Goal: Task Accomplishment & Management: Use online tool/utility

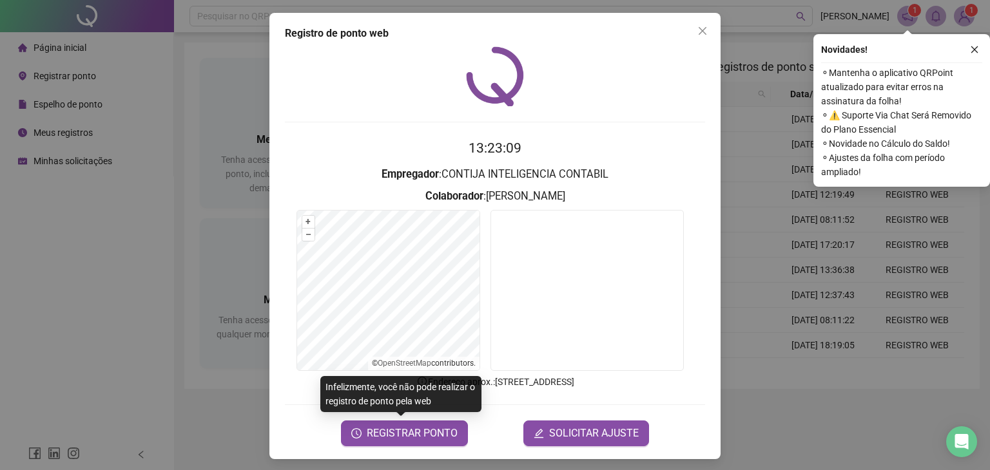
click at [697, 32] on icon "close" at bounding box center [702, 31] width 10 height 10
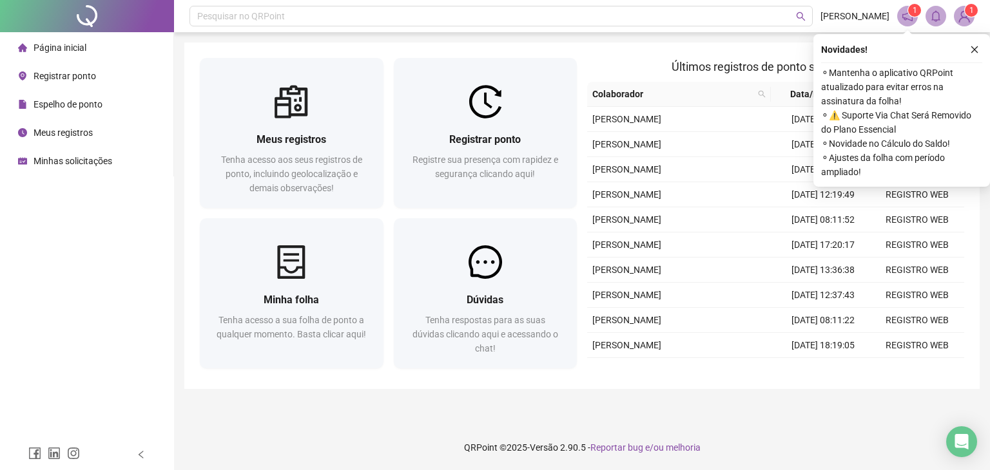
click at [64, 104] on span "Espelho de ponto" at bounding box center [68, 104] width 69 height 10
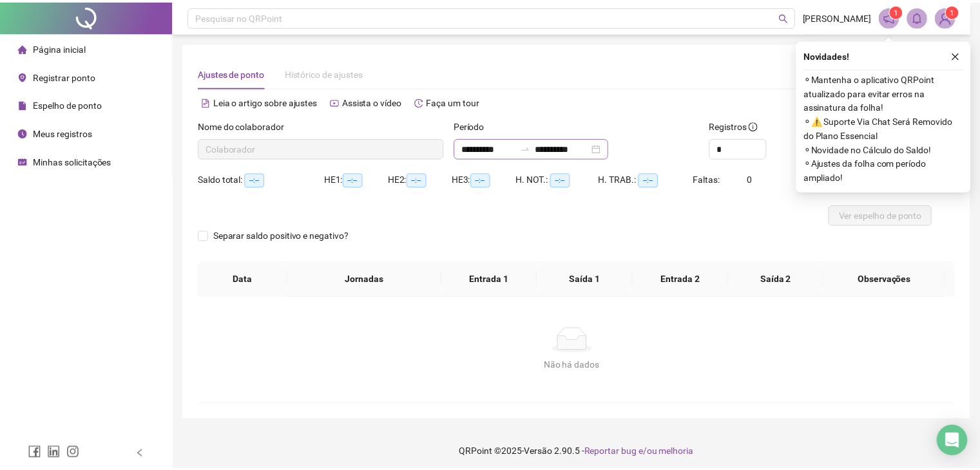
scroll to position [5, 0]
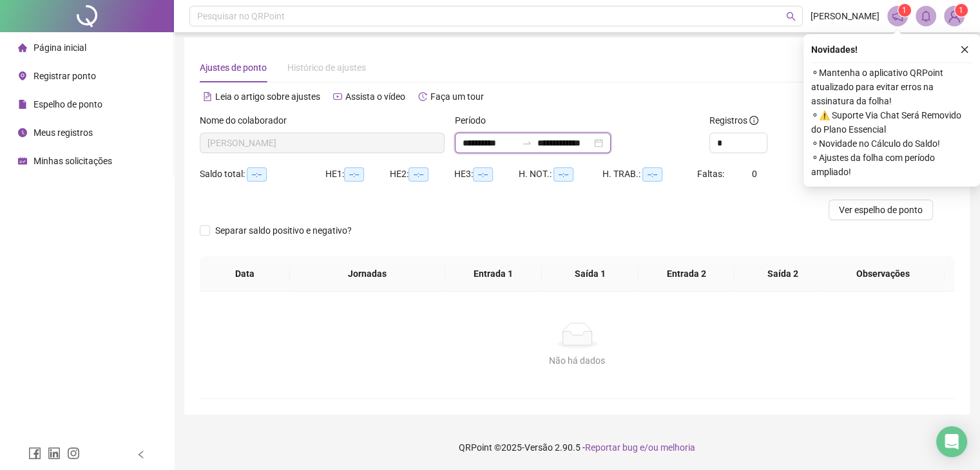
click at [576, 146] on input "**********" at bounding box center [564, 143] width 54 height 14
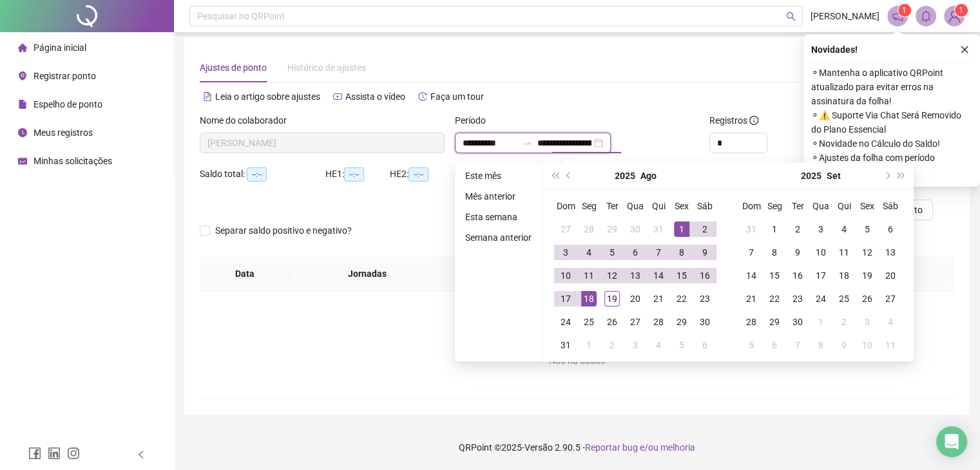
scroll to position [0, 13]
type input "**********"
click at [75, 133] on span "Meus registros" at bounding box center [63, 133] width 59 height 10
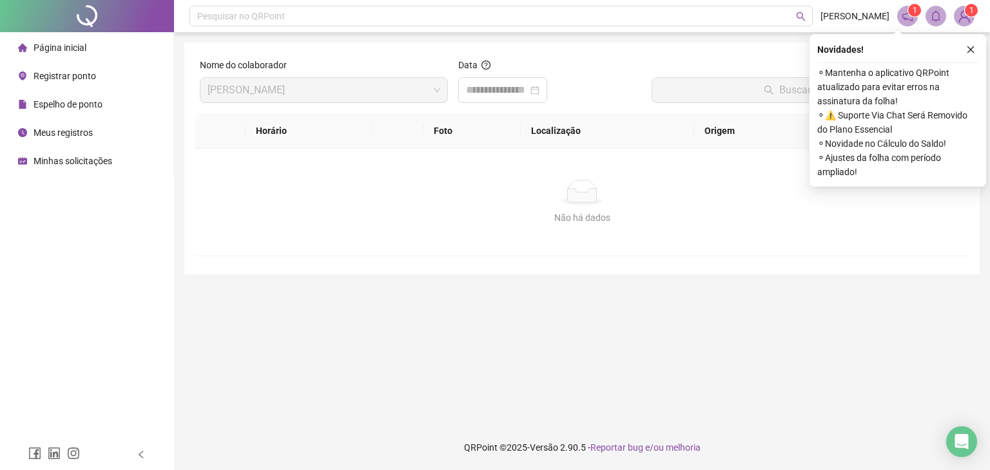
click at [461, 104] on div "Data" at bounding box center [550, 85] width 194 height 55
click at [466, 91] on input at bounding box center [497, 89] width 62 height 15
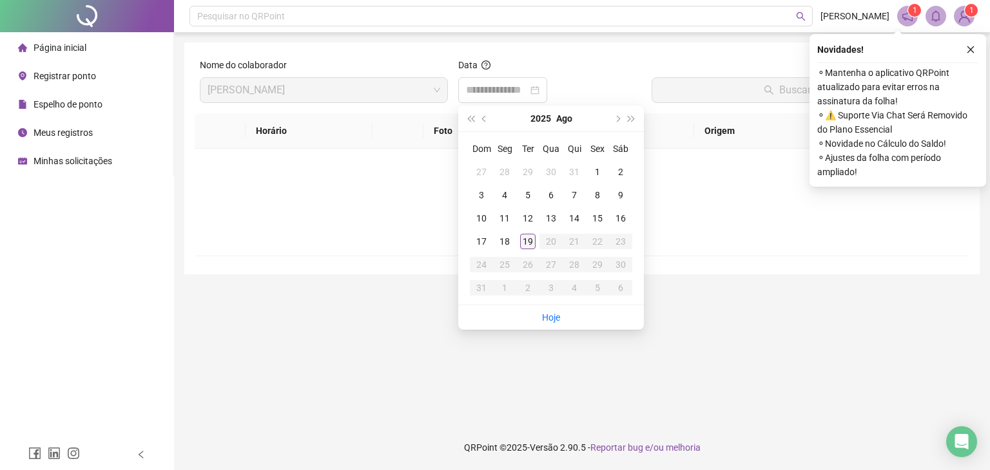
click at [525, 238] on div "19" at bounding box center [527, 241] width 15 height 15
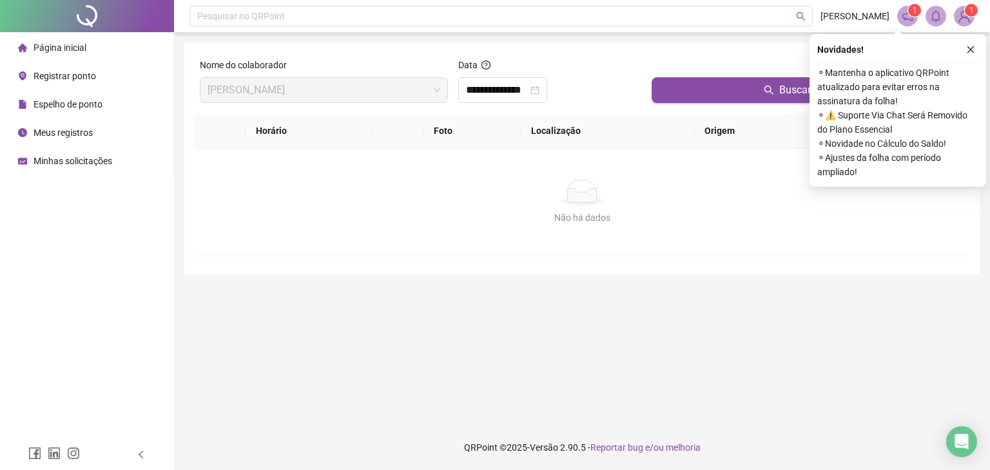
type input "**********"
click at [751, 88] on button "Buscar registros" at bounding box center [808, 90] width 313 height 26
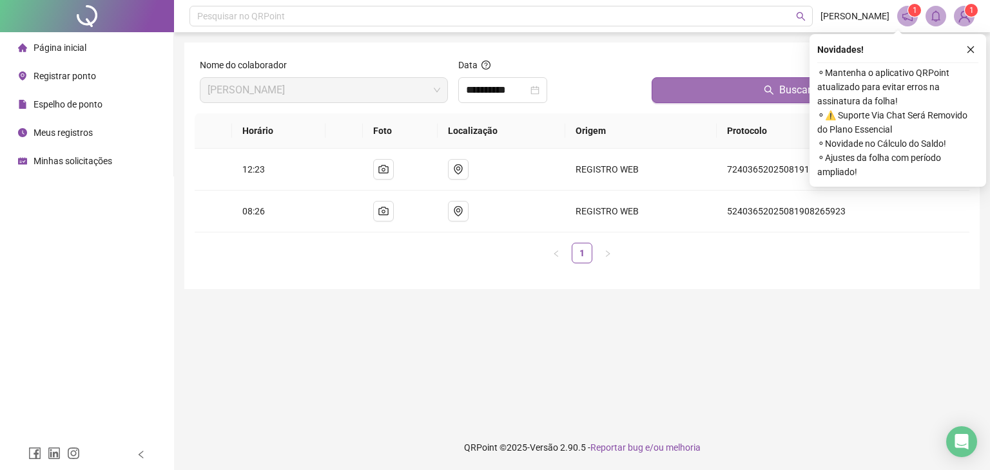
click at [687, 95] on button "Buscar registros" at bounding box center [808, 90] width 313 height 26
click at [52, 76] on span "Registrar ponto" at bounding box center [65, 76] width 63 height 10
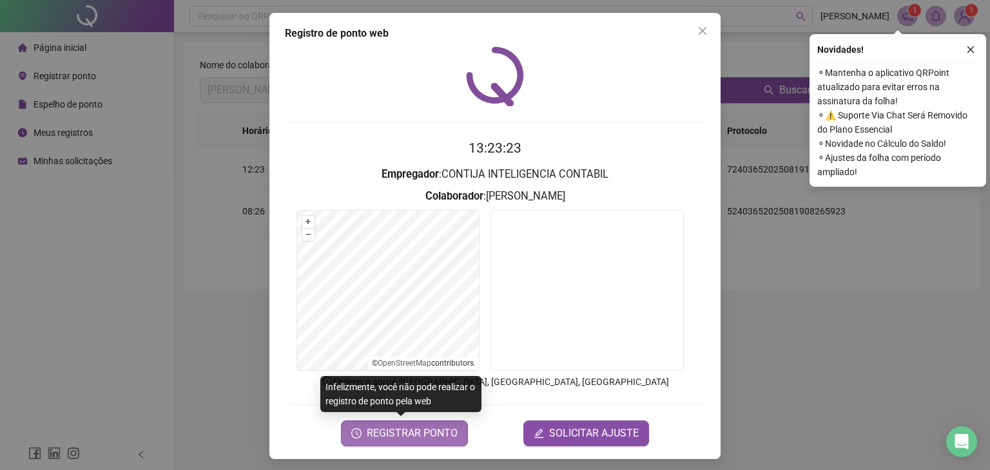
click at [424, 436] on span "REGISTRAR PONTO" at bounding box center [412, 433] width 91 height 15
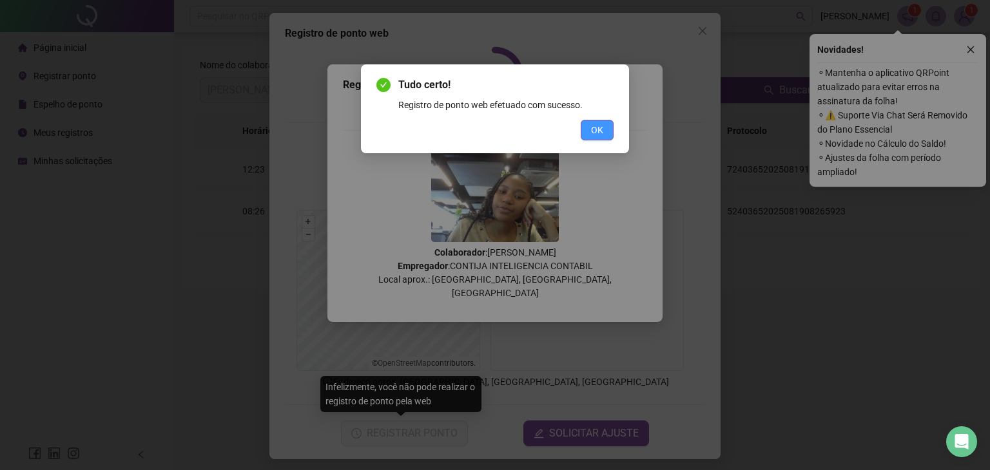
click at [595, 129] on span "OK" at bounding box center [597, 130] width 12 height 14
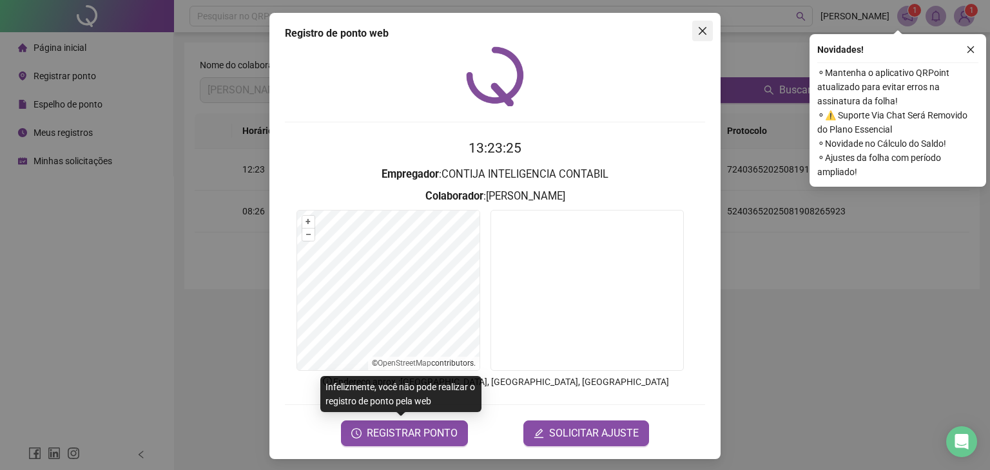
click at [692, 26] on span "Close" at bounding box center [702, 31] width 21 height 10
